Goal: Communication & Community: Answer question/provide support

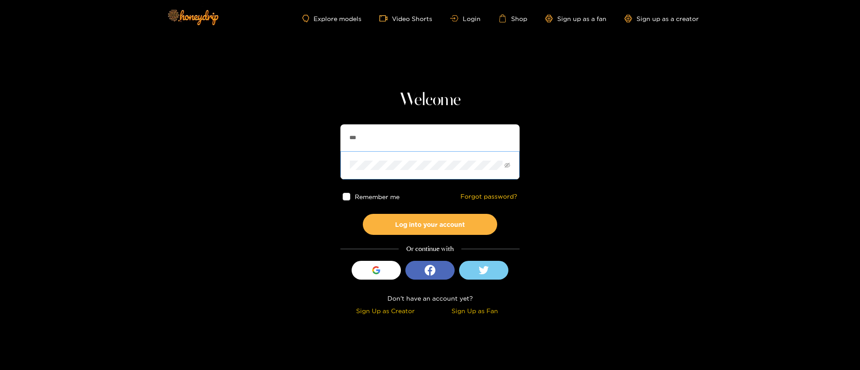
type input "********"
click at [427, 225] on button "Log into your account" at bounding box center [430, 224] width 134 height 21
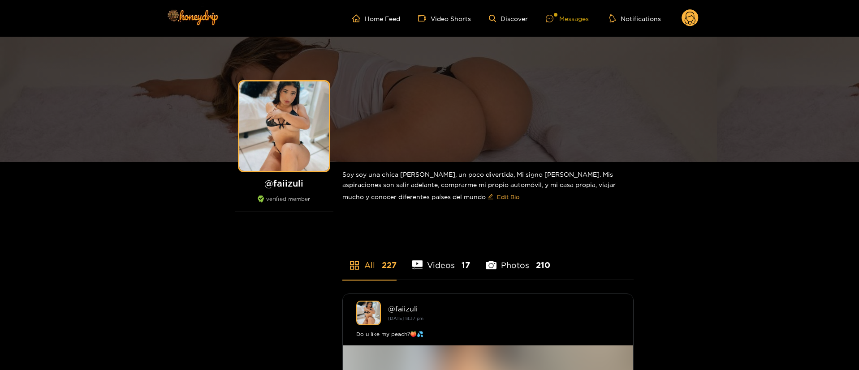
click at [570, 16] on div "Messages" at bounding box center [567, 18] width 43 height 10
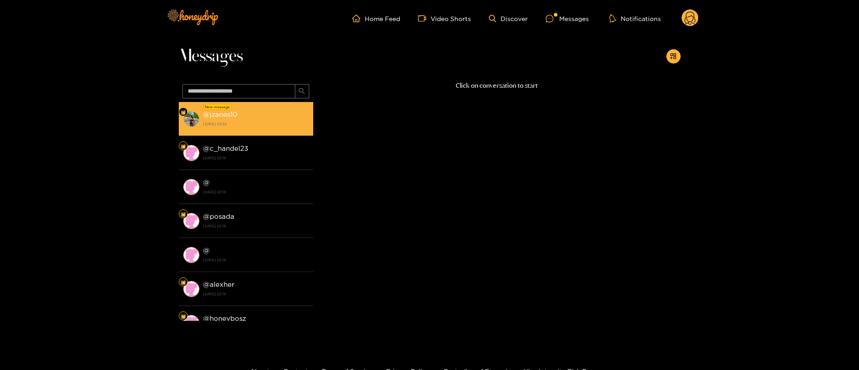
click at [267, 118] on div "@ jzanes10 [DATE] 23:52" at bounding box center [256, 119] width 106 height 20
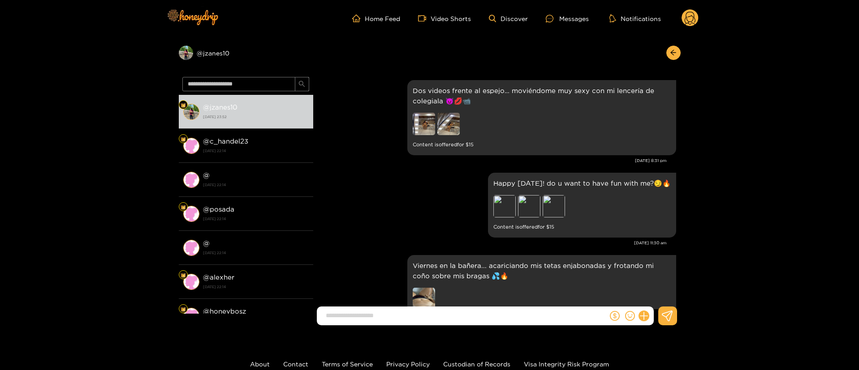
scroll to position [1401, 0]
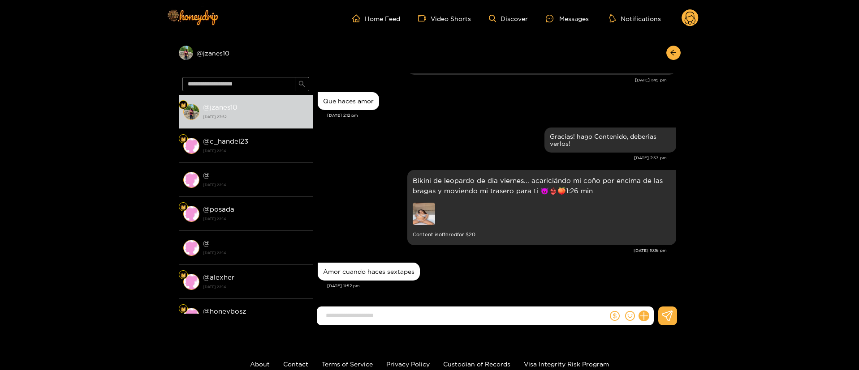
click at [422, 319] on input at bounding box center [464, 316] width 286 height 15
click at [434, 317] on input at bounding box center [464, 316] width 286 height 15
type input "**********"
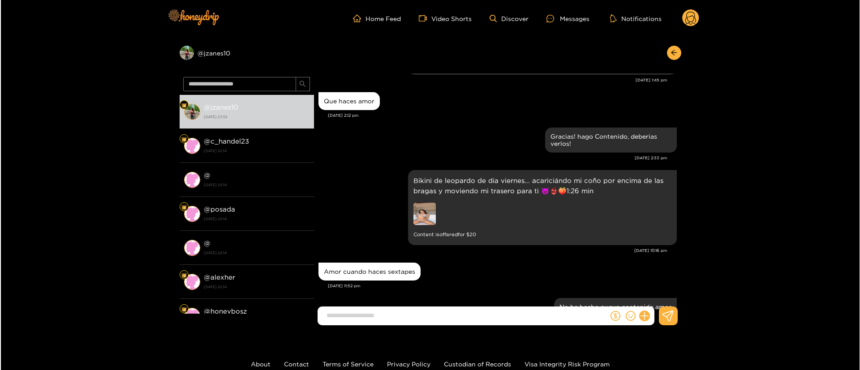
scroll to position [1436, 0]
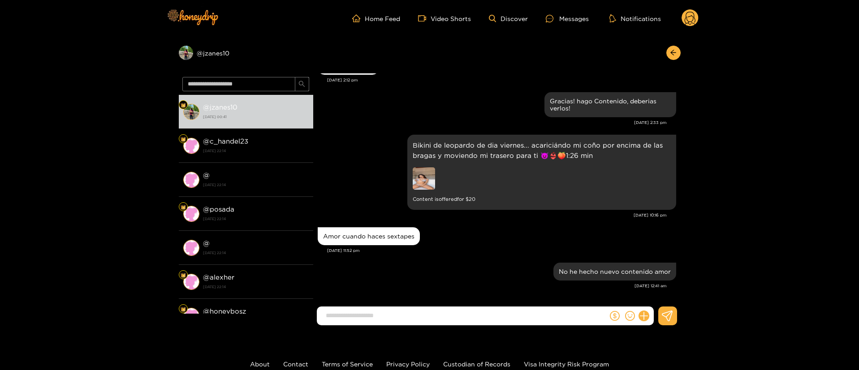
click at [697, 19] on circle at bounding box center [689, 17] width 17 height 17
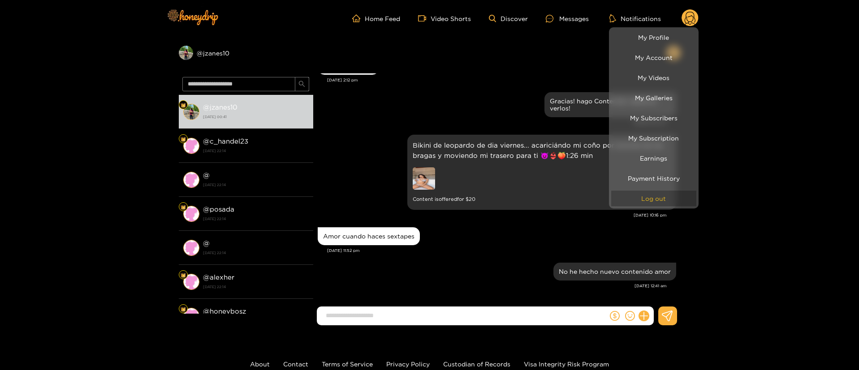
click at [663, 198] on button "Log out" at bounding box center [653, 199] width 85 height 16
